Goal: Find specific page/section: Find specific page/section

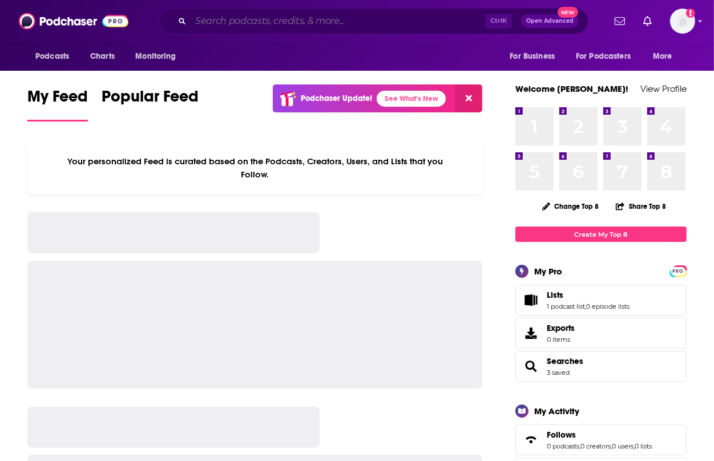
click at [265, 22] on input "Search podcasts, credits, & more..." at bounding box center [338, 21] width 294 height 18
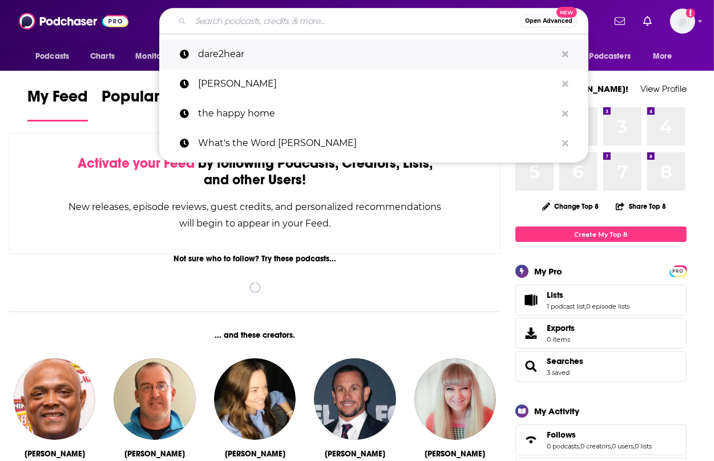
click at [264, 55] on p "dare2hear" at bounding box center [377, 54] width 358 height 30
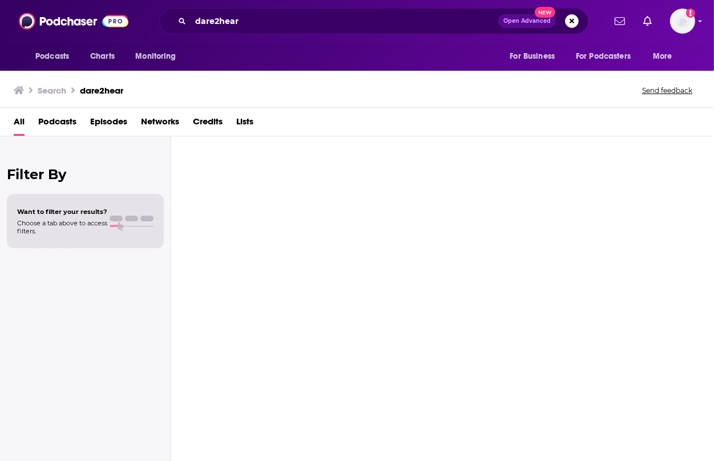
type input "dare2hear"
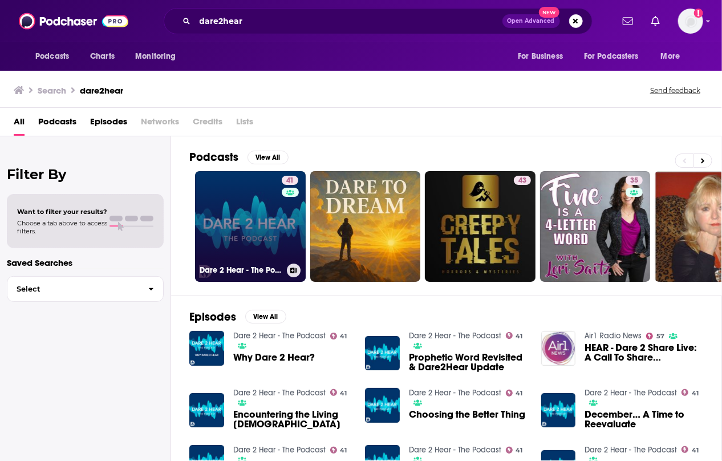
click at [266, 228] on link "41 Dare 2 Hear - The Podcast" at bounding box center [250, 226] width 111 height 111
